Goal: Task Accomplishment & Management: Complete application form

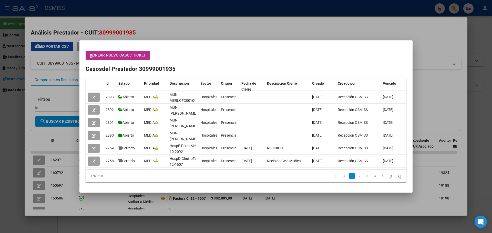
click at [406, 25] on div at bounding box center [246, 116] width 492 height 233
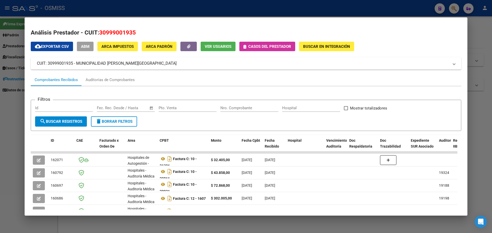
click at [450, 10] on div at bounding box center [246, 116] width 492 height 233
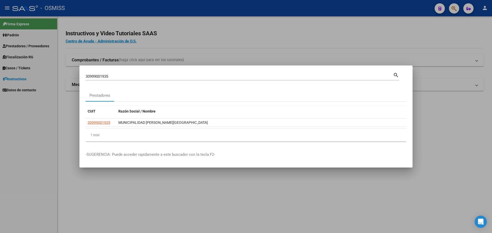
click at [450, 9] on div at bounding box center [246, 116] width 492 height 233
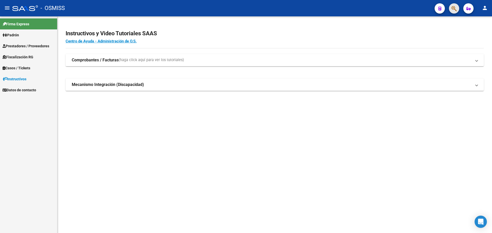
click at [450, 9] on button "button" at bounding box center [454, 8] width 10 height 10
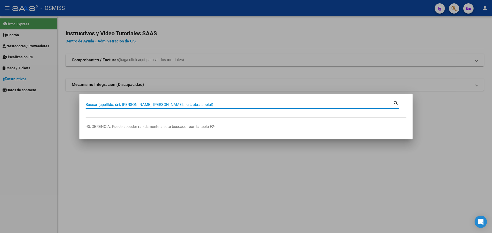
click at [200, 102] on input "Buscar (apellido, dni, [PERSON_NAME], [PERSON_NAME], cuit, obra social)" at bounding box center [239, 104] width 307 height 5
type input "30710847351"
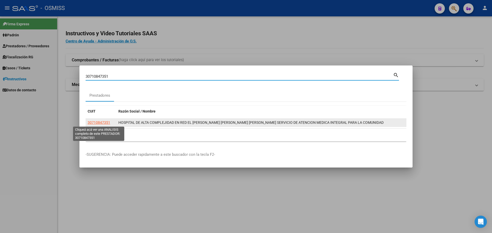
click at [106, 121] on span "30710847351" at bounding box center [99, 123] width 23 height 4
type textarea "30710847351"
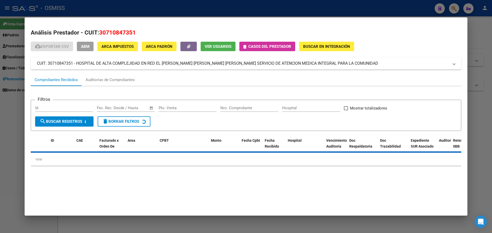
click at [254, 44] on button "Casos del prestador" at bounding box center [267, 46] width 56 height 9
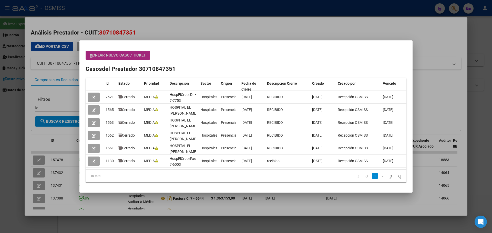
click at [134, 55] on span "Crear nuevo caso / ticket" at bounding box center [118, 55] width 56 height 5
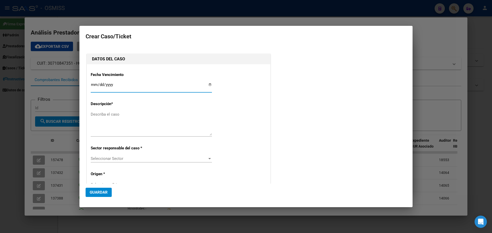
type input "30710847351"
click at [207, 83] on input "Ingresar fecha" at bounding box center [151, 87] width 121 height 8
type input "[DATE]"
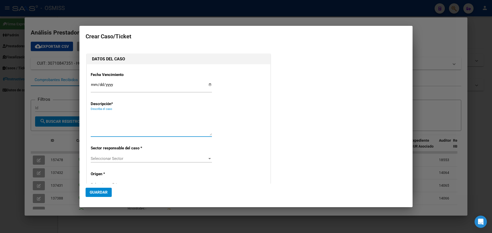
click at [119, 117] on textarea "Describa el caso" at bounding box center [151, 124] width 121 height 24
type textarea "hospital el [PERSON_NAME]. 0007-00008037"
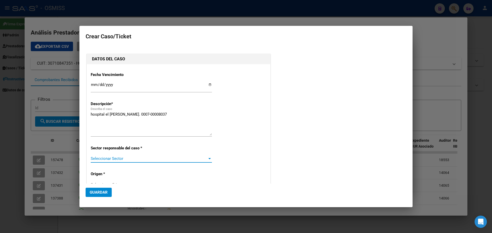
click at [209, 159] on div at bounding box center [209, 158] width 3 height 1
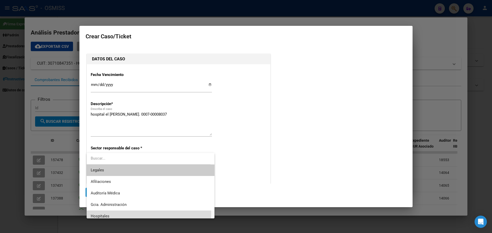
click at [114, 214] on span "Hospitales" at bounding box center [151, 217] width 120 height 12
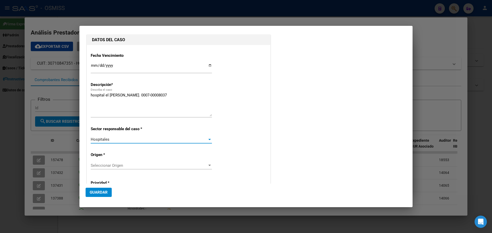
scroll to position [51, 0]
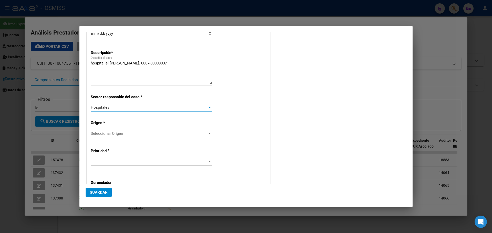
click at [207, 132] on div at bounding box center [209, 134] width 5 height 4
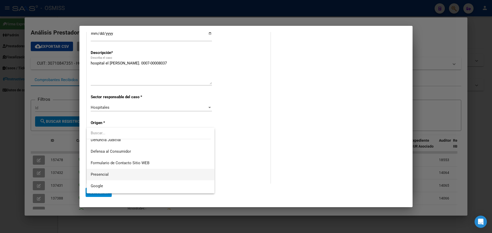
click at [112, 175] on span "Presencial" at bounding box center [151, 175] width 120 height 12
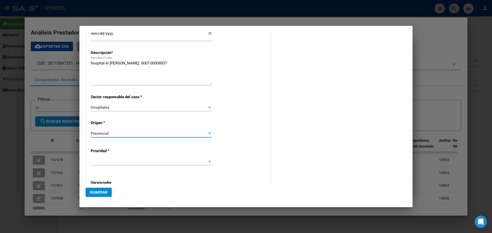
click at [207, 160] on div at bounding box center [209, 162] width 5 height 4
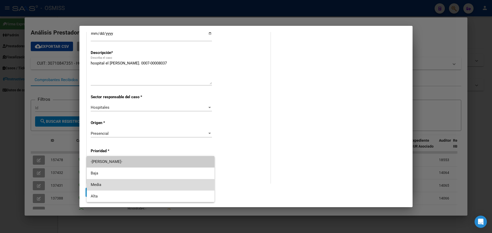
click at [121, 183] on span "Media" at bounding box center [151, 185] width 120 height 12
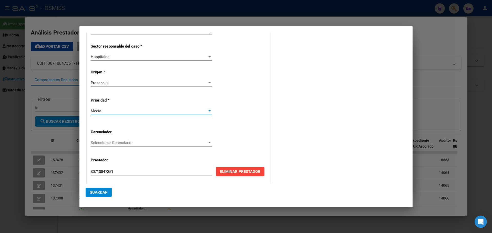
scroll to position [102, 0]
click at [207, 142] on div at bounding box center [209, 142] width 5 height 4
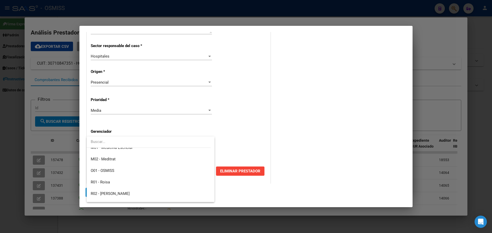
scroll to position [153, 0]
click at [130, 196] on span "Z99 - Sin Gerenciador" at bounding box center [151, 197] width 120 height 12
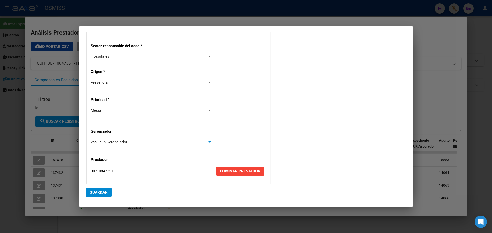
scroll to position [104, 0]
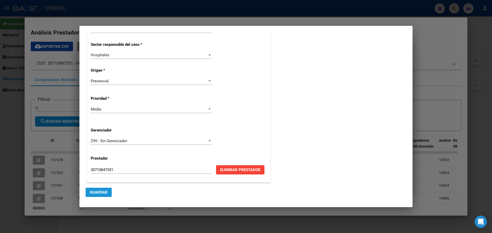
click at [106, 192] on span "Guardar" at bounding box center [99, 192] width 18 height 5
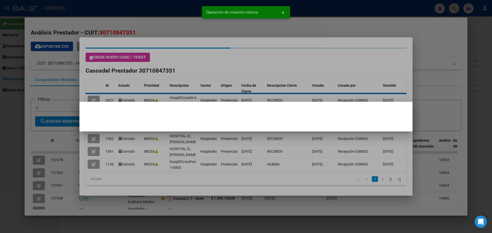
scroll to position [0, 0]
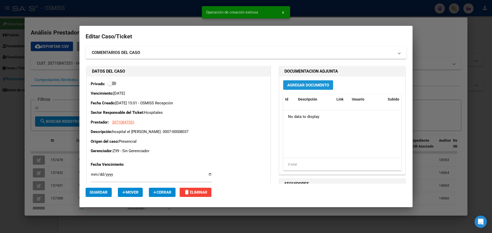
click at [304, 84] on span "Agregar Documento" at bounding box center [308, 85] width 42 height 5
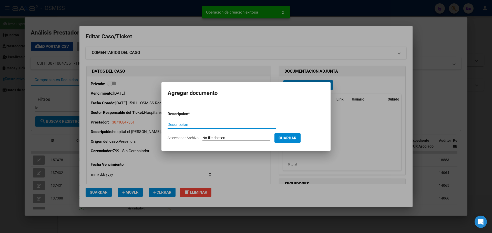
click at [212, 124] on input "Descripcion" at bounding box center [221, 124] width 108 height 5
type input "h"
type input "Hosp.el crucefc.0007-00008037"
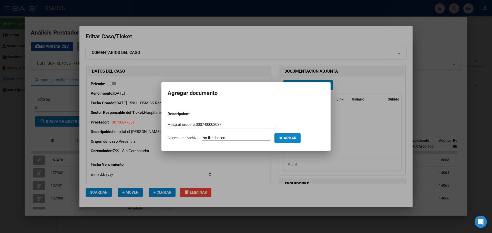
click at [233, 138] on input "Seleccionar Archivo" at bounding box center [236, 138] width 68 height 5
type input "C:\fakepath\hospelcrucefc0007-00008037.pdf"
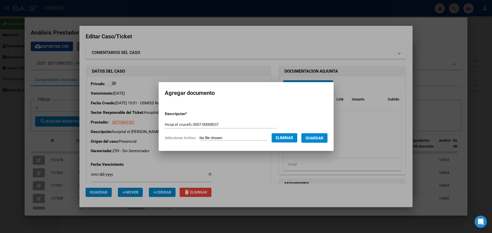
click at [315, 138] on span "Guardar" at bounding box center [314, 138] width 18 height 5
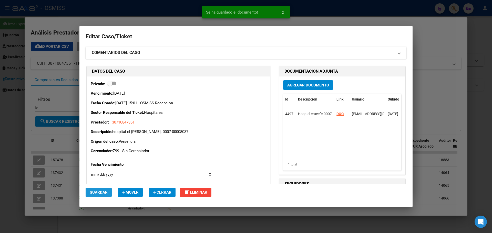
click at [106, 189] on button "Guardar" at bounding box center [99, 192] width 26 height 9
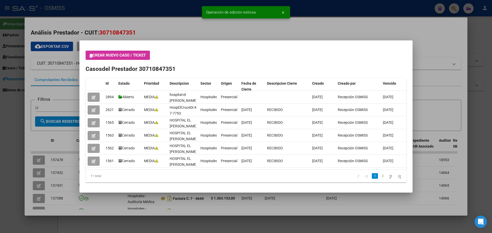
click at [335, 22] on div at bounding box center [246, 116] width 492 height 233
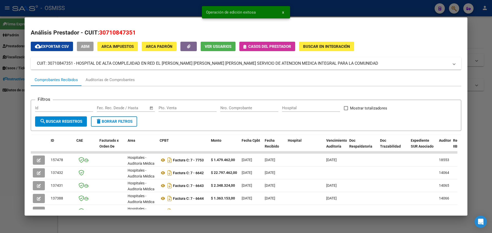
click at [452, 5] on div at bounding box center [246, 116] width 492 height 233
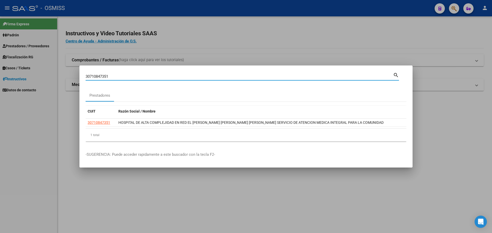
click at [120, 75] on input "30710847351" at bounding box center [239, 76] width 307 height 5
type input "3"
type input "30626983398"
click at [101, 120] on app-link-go-to "30626983398" at bounding box center [99, 123] width 23 height 6
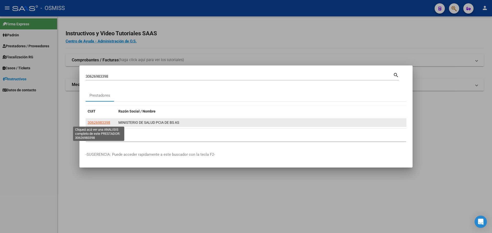
click at [99, 122] on span "30626983398" at bounding box center [99, 123] width 23 height 4
type textarea "30626983398"
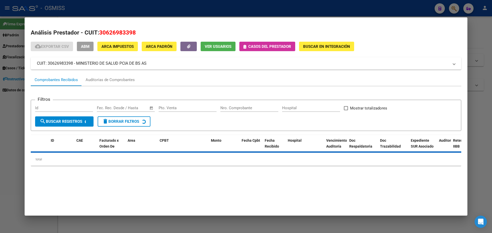
click at [271, 45] on span "Casos del prestador" at bounding box center [269, 46] width 43 height 5
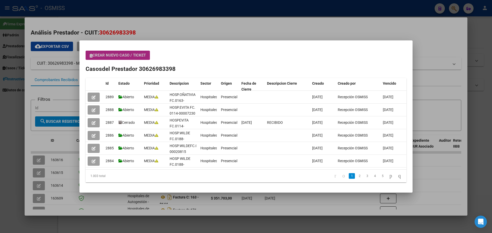
click at [134, 54] on span "Crear nuevo caso / ticket" at bounding box center [118, 55] width 56 height 5
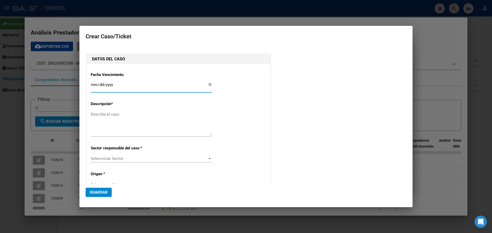
type input "30626983398"
click at [207, 85] on input "Ingresar fecha" at bounding box center [151, 87] width 121 height 8
type input "[DATE]"
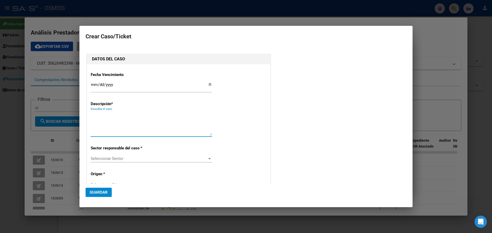
click at [117, 116] on textarea "Describa el caso" at bounding box center [151, 124] width 121 height 24
type textarea "hosp.[PERSON_NAME]. 0160-00010414"
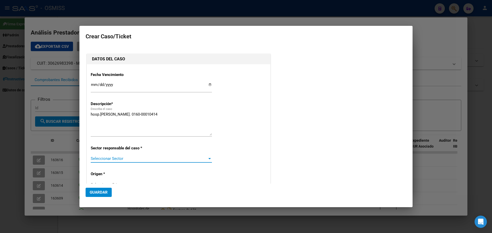
click at [208, 159] on div at bounding box center [209, 158] width 3 height 1
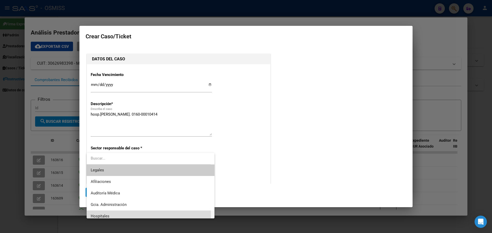
click at [114, 216] on span "Hospitales" at bounding box center [151, 217] width 120 height 12
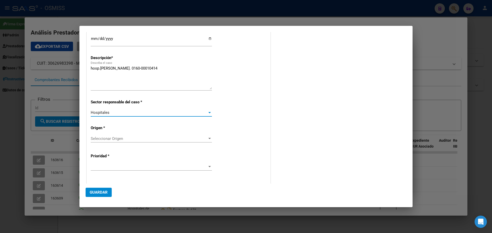
scroll to position [51, 0]
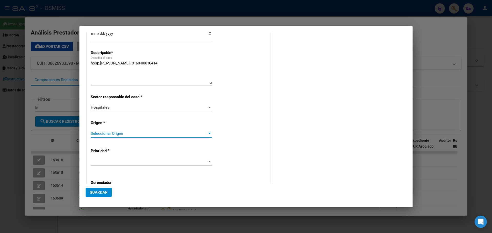
click at [207, 132] on div at bounding box center [209, 134] width 5 height 4
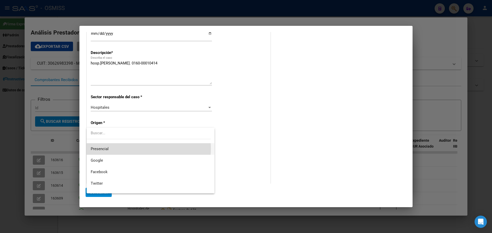
click at [120, 148] on span "Presencial" at bounding box center [151, 149] width 120 height 12
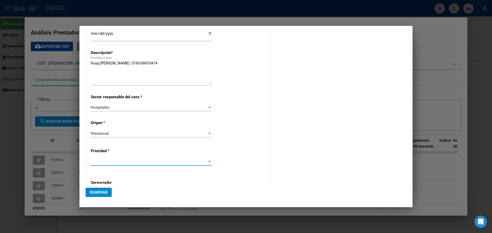
click at [204, 160] on span at bounding box center [149, 162] width 117 height 5
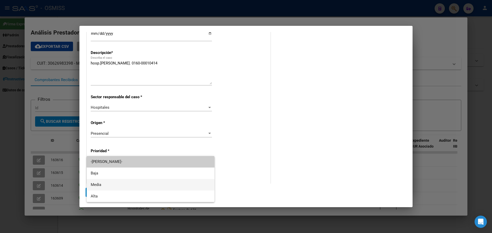
click at [120, 184] on span "Media" at bounding box center [151, 185] width 120 height 12
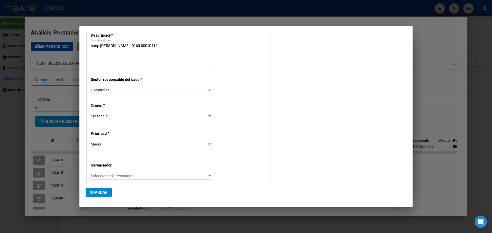
scroll to position [102, 0]
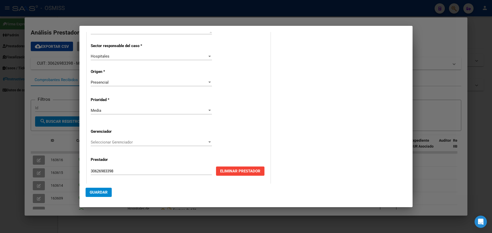
click at [204, 140] on div "Seleccionar Gerenciador Seleccionar Gerenciador" at bounding box center [151, 143] width 121 height 8
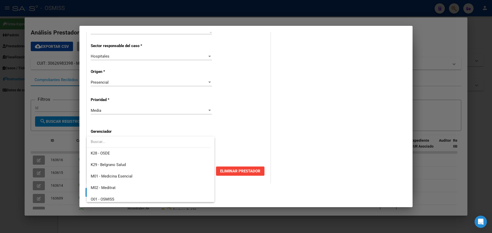
scroll to position [153, 0]
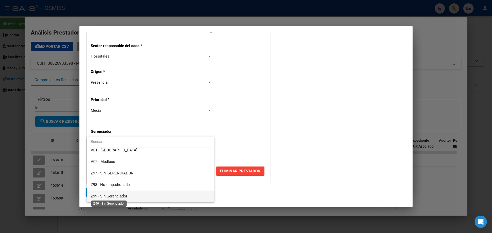
click at [118, 195] on span "Z99 - Sin Gerenciador" at bounding box center [109, 196] width 37 height 5
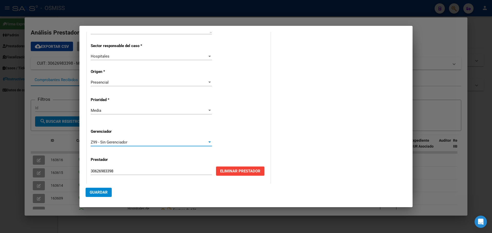
click at [94, 190] on span "Guardar" at bounding box center [99, 192] width 18 height 5
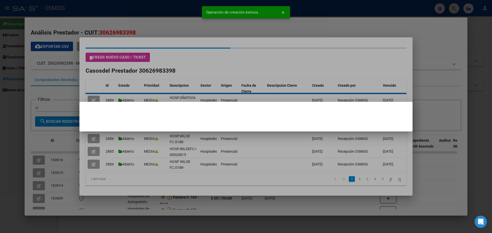
scroll to position [0, 0]
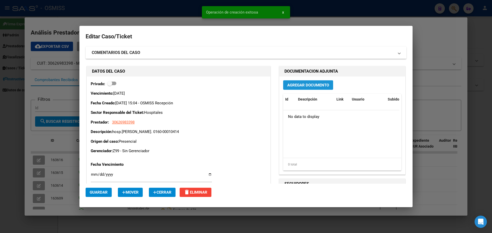
click at [304, 83] on span "Agregar Documento" at bounding box center [308, 85] width 42 height 5
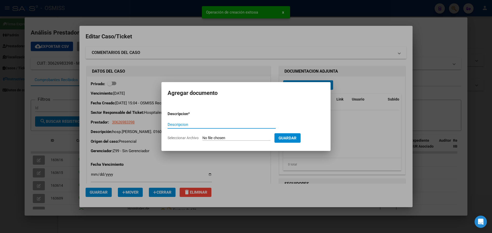
click at [209, 125] on input "Descripcion" at bounding box center [221, 124] width 108 height 5
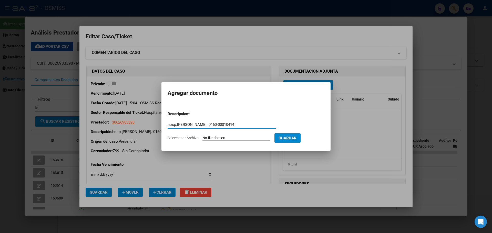
type input "hosp.[PERSON_NAME]. 0160-00010414"
click at [254, 138] on input "Seleccionar Archivo" at bounding box center [236, 138] width 68 height 5
type input "C:\fakepath\hospmercantefc0160-00010414.pdf"
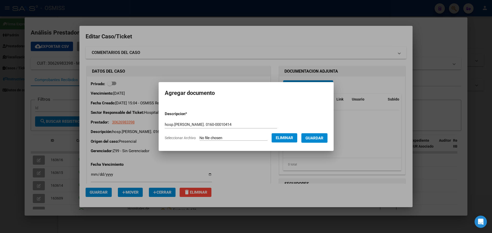
click at [316, 136] on span "Guardar" at bounding box center [314, 138] width 18 height 5
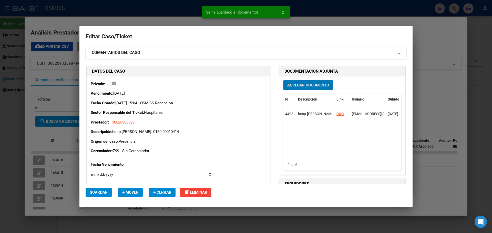
click at [99, 192] on span "Guardar" at bounding box center [99, 192] width 18 height 5
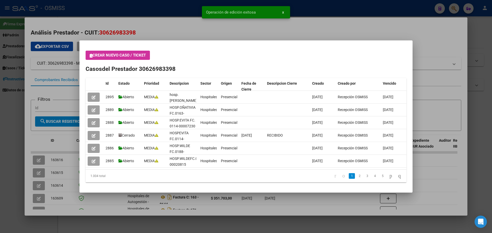
click at [453, 8] on div at bounding box center [246, 116] width 492 height 233
